Goal: Find specific page/section: Find specific page/section

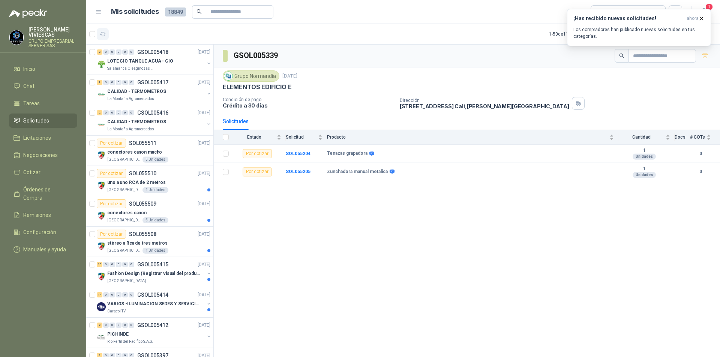
click at [102, 38] on button "button" at bounding box center [103, 34] width 12 height 12
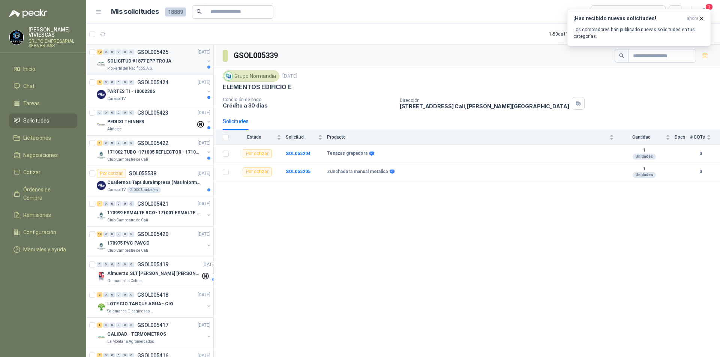
click at [157, 69] on div "Rio Fertil del Pacífico S.A.S." at bounding box center [155, 69] width 97 height 6
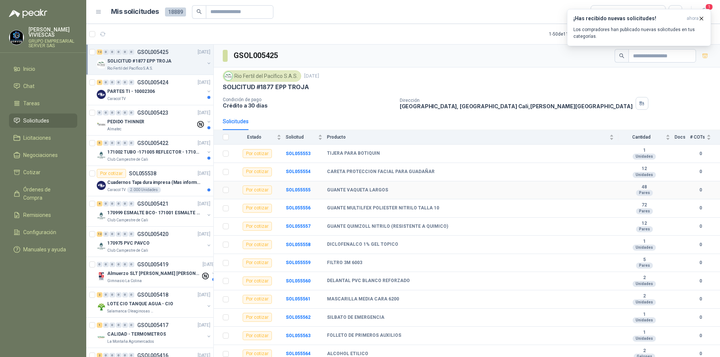
scroll to position [3, 0]
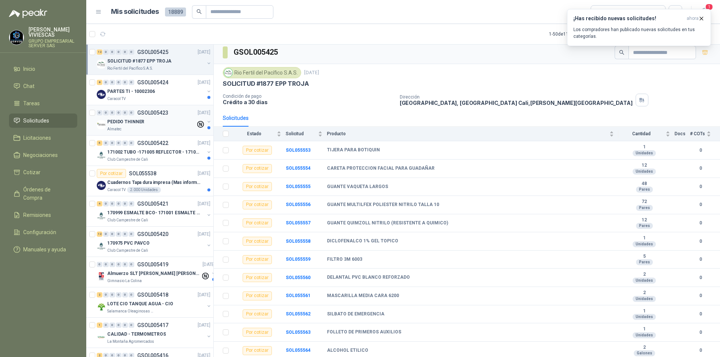
click at [152, 129] on div "Almatec" at bounding box center [151, 129] width 89 height 6
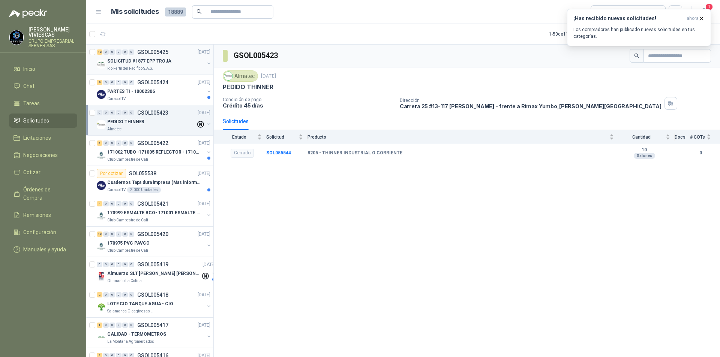
click at [155, 66] on div "Rio Fertil del Pacífico S.A.S." at bounding box center [155, 69] width 97 height 6
